Goal: Transaction & Acquisition: Book appointment/travel/reservation

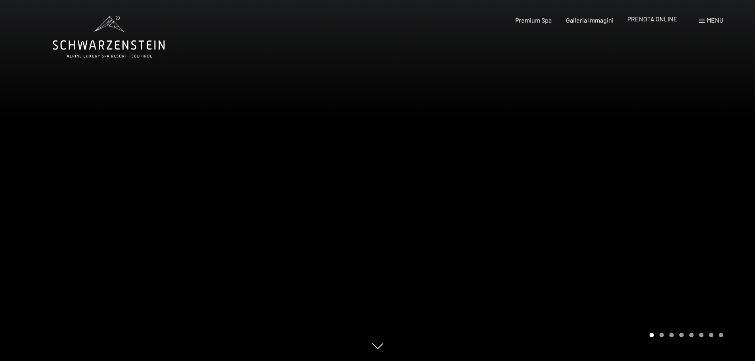
click at [653, 16] on span "PRENOTA ONLINE" at bounding box center [652, 19] width 50 height 8
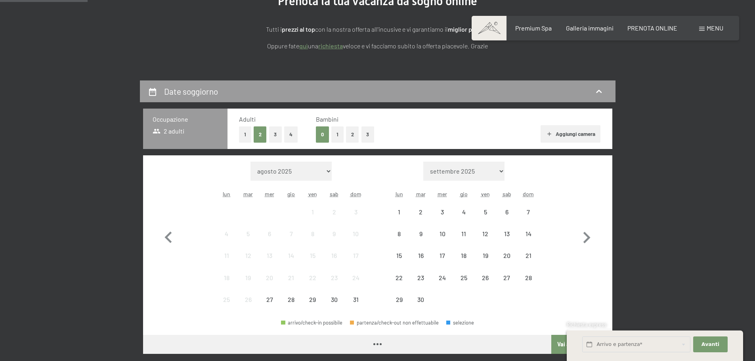
scroll to position [119, 0]
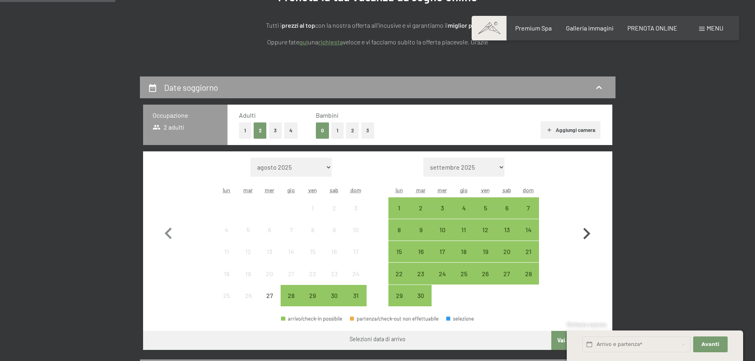
click at [582, 239] on icon "button" at bounding box center [586, 233] width 23 height 23
select select "[DATE]"
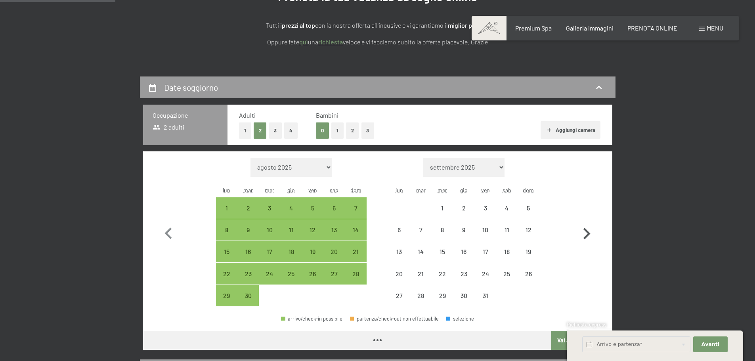
click at [582, 239] on icon "button" at bounding box center [586, 233] width 23 height 23
select select "[DATE]"
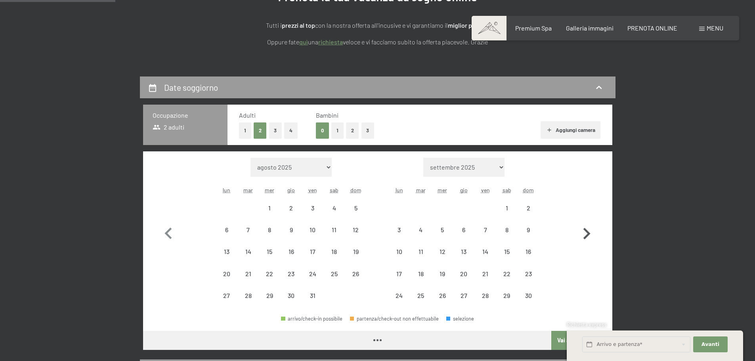
click at [582, 239] on icon "button" at bounding box center [586, 233] width 23 height 23
select select "[DATE]"
click at [582, 239] on icon "button" at bounding box center [586, 233] width 23 height 23
select select "[DATE]"
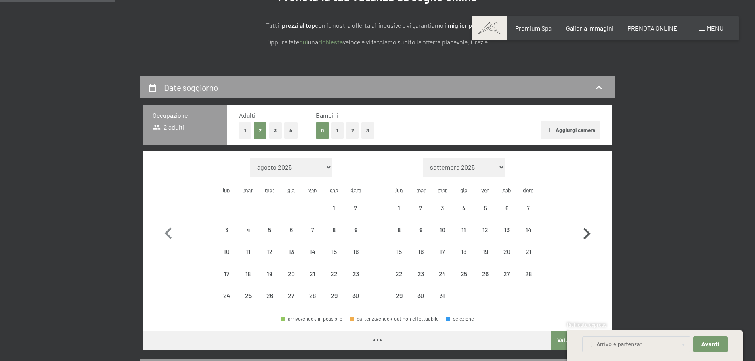
select select "[DATE]"
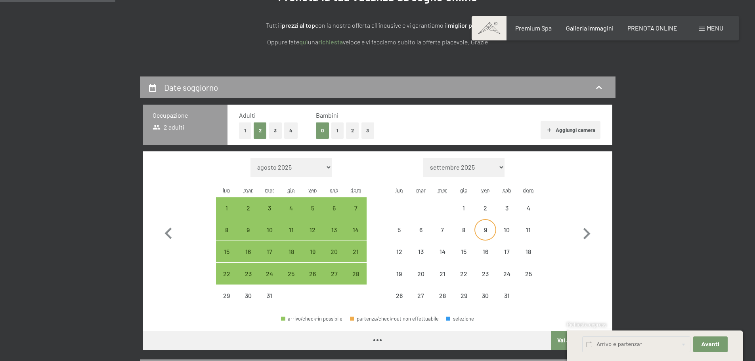
select select "[DATE]"
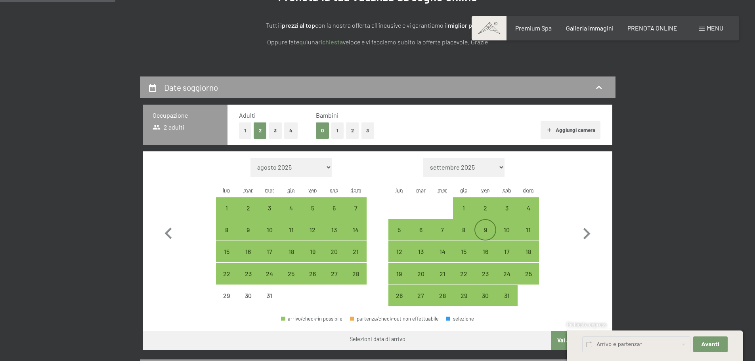
click at [488, 231] on div "9" at bounding box center [485, 237] width 20 height 20
select select "[DATE]"
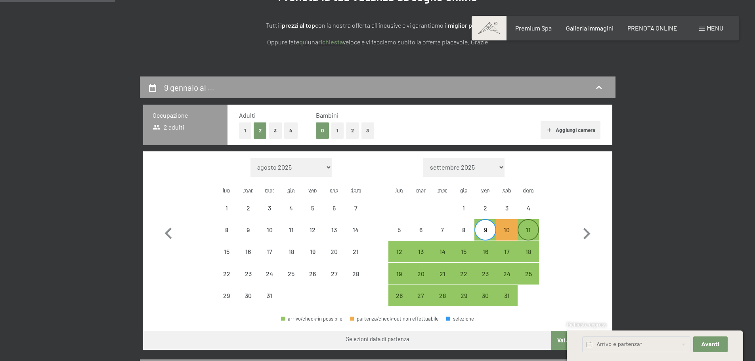
click at [526, 230] on div "11" at bounding box center [528, 237] width 20 height 20
select select "[DATE]"
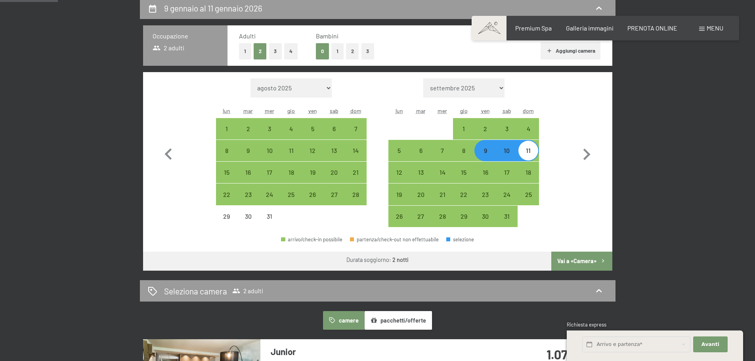
click at [586, 260] on button "Vai a «Camera»" at bounding box center [581, 261] width 61 height 19
select select "[DATE]"
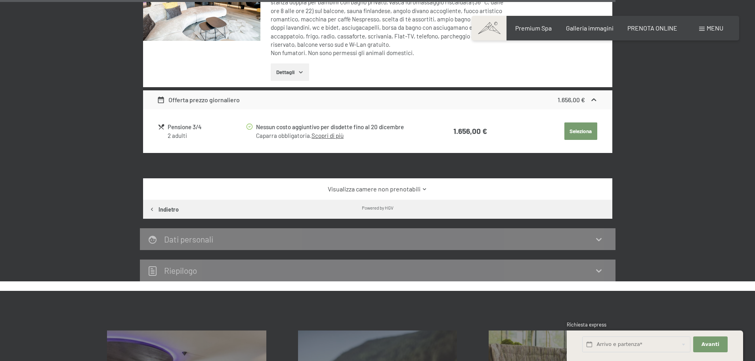
scroll to position [1899, 0]
